Goal: Find specific page/section: Find specific page/section

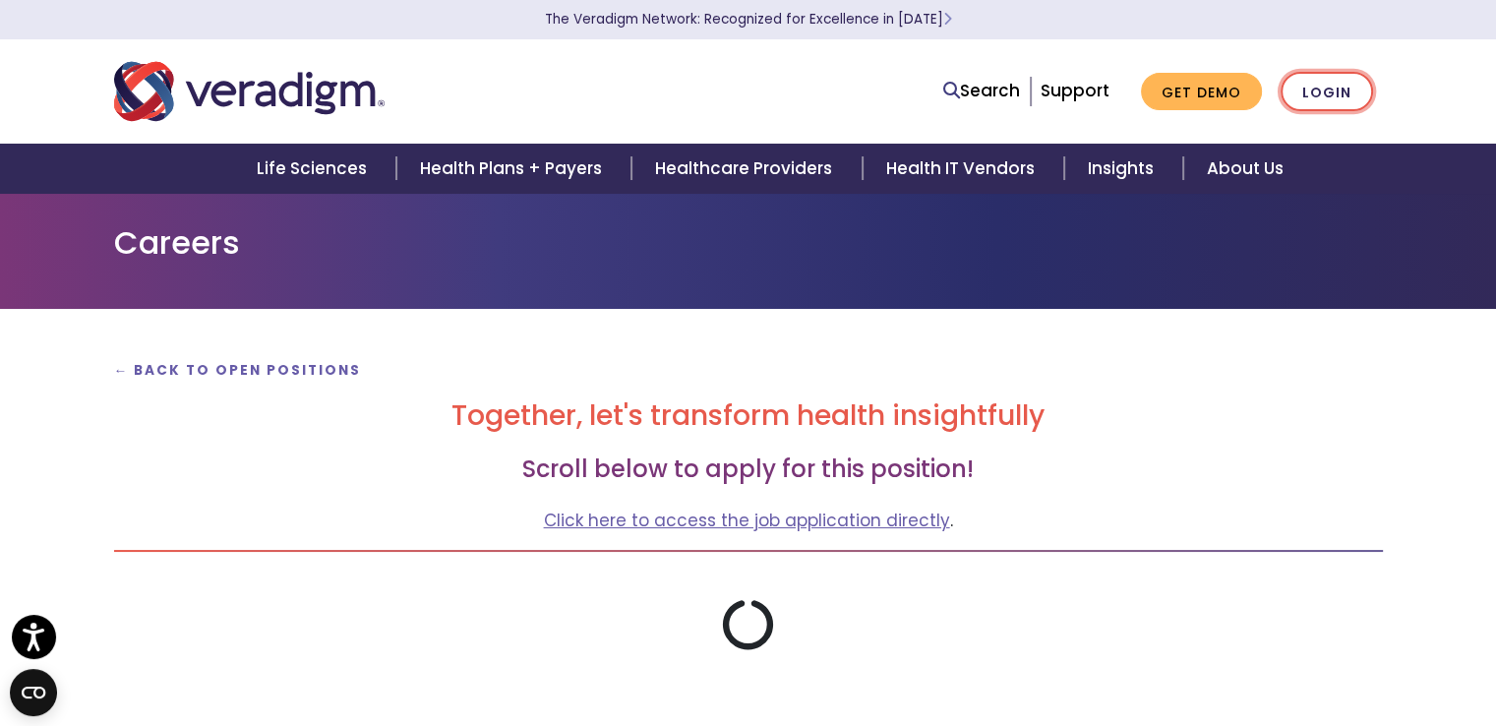
click at [1330, 76] on link "Login" at bounding box center [1326, 92] width 92 height 40
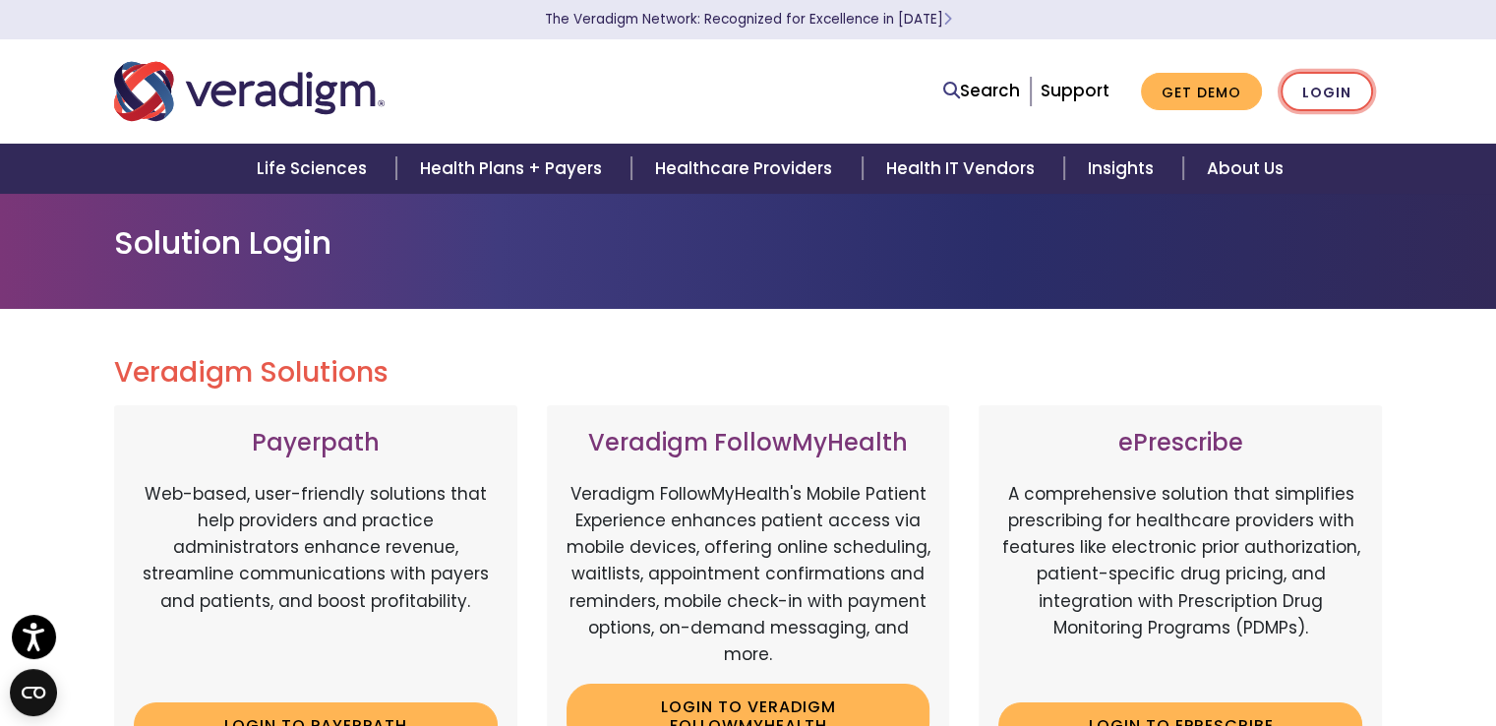
click at [1334, 101] on link "Login" at bounding box center [1326, 92] width 92 height 40
click at [1345, 108] on link "Login" at bounding box center [1326, 92] width 92 height 40
click at [1324, 88] on link "Login" at bounding box center [1326, 92] width 92 height 40
click at [1337, 89] on link "Login" at bounding box center [1326, 92] width 92 height 40
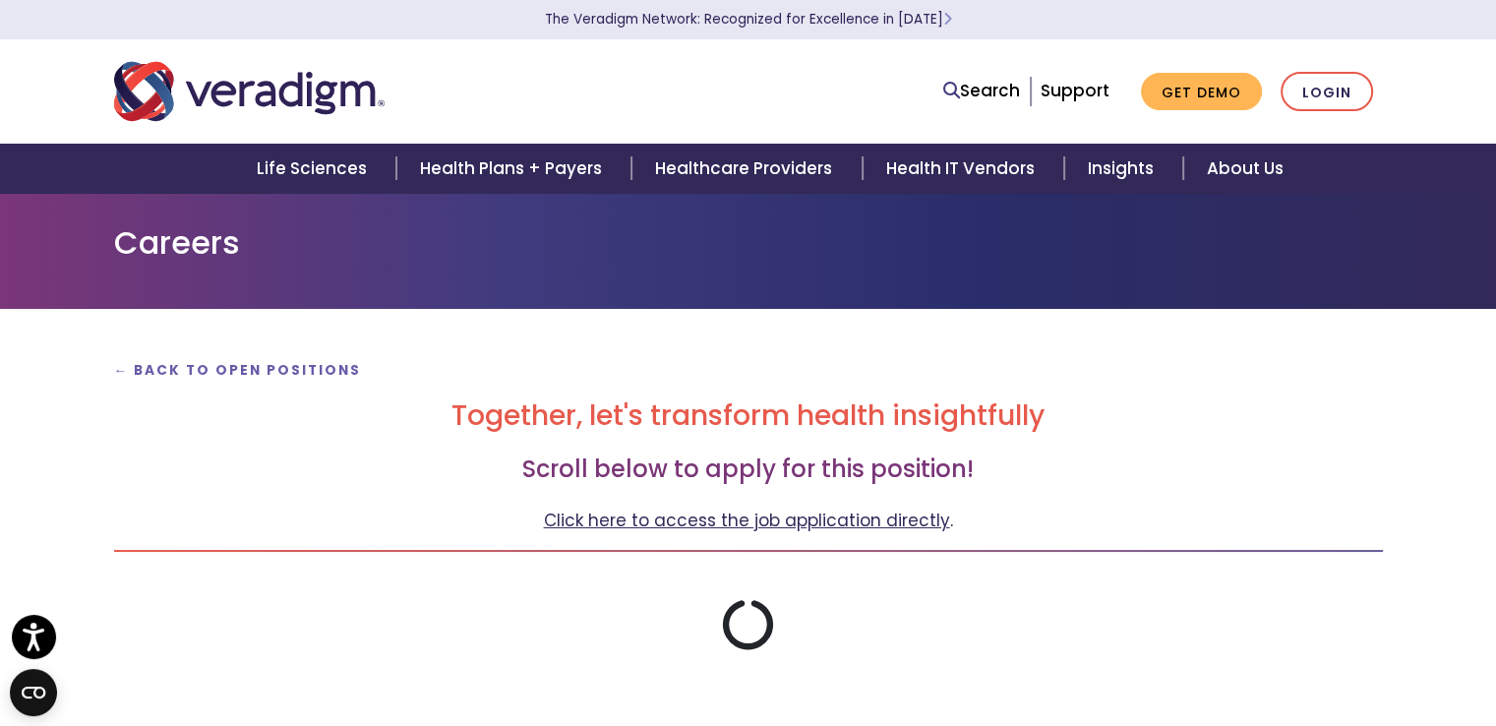
click at [746, 513] on link "Click here to access the job application directly" at bounding box center [747, 520] width 406 height 24
click at [696, 523] on link "Click here to access the job application directly" at bounding box center [747, 520] width 406 height 24
